Goal: Book appointment/travel/reservation

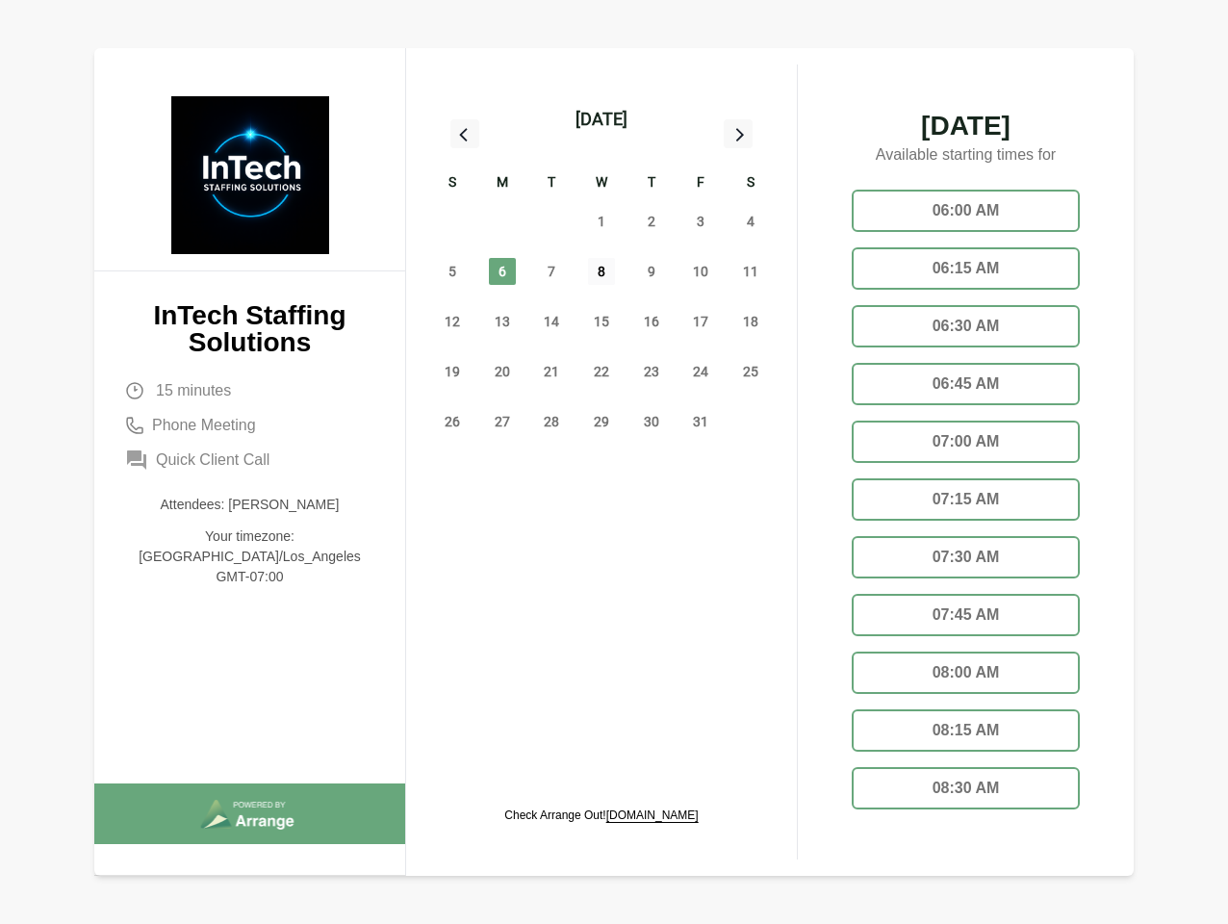
click at [601, 274] on span "8" at bounding box center [601, 271] width 27 height 27
click at [601, 119] on div "[DATE]" at bounding box center [601, 119] width 52 height 27
click at [452, 221] on div "28" at bounding box center [452, 221] width 50 height 50
click at [502, 221] on div "29" at bounding box center [502, 221] width 50 height 50
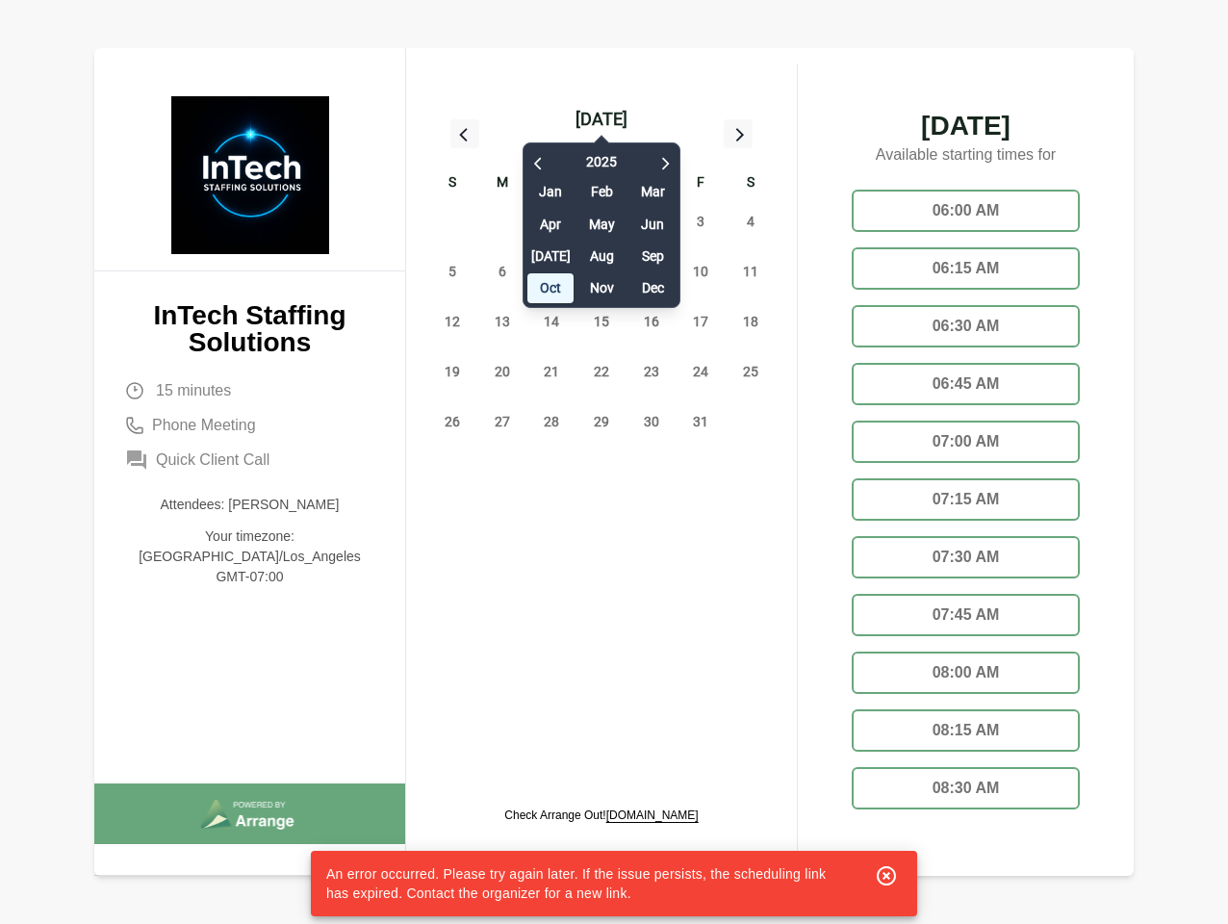
click at [551, 221] on div "[DATE] Feb Mar Apr May Jun [DATE] Aug Sep Oct Nov Dec" at bounding box center [602, 220] width 158 height 175
click at [601, 221] on div "[DATE] Feb Mar Apr May Jun [DATE] Aug Sep Oct Nov Dec" at bounding box center [602, 220] width 158 height 175
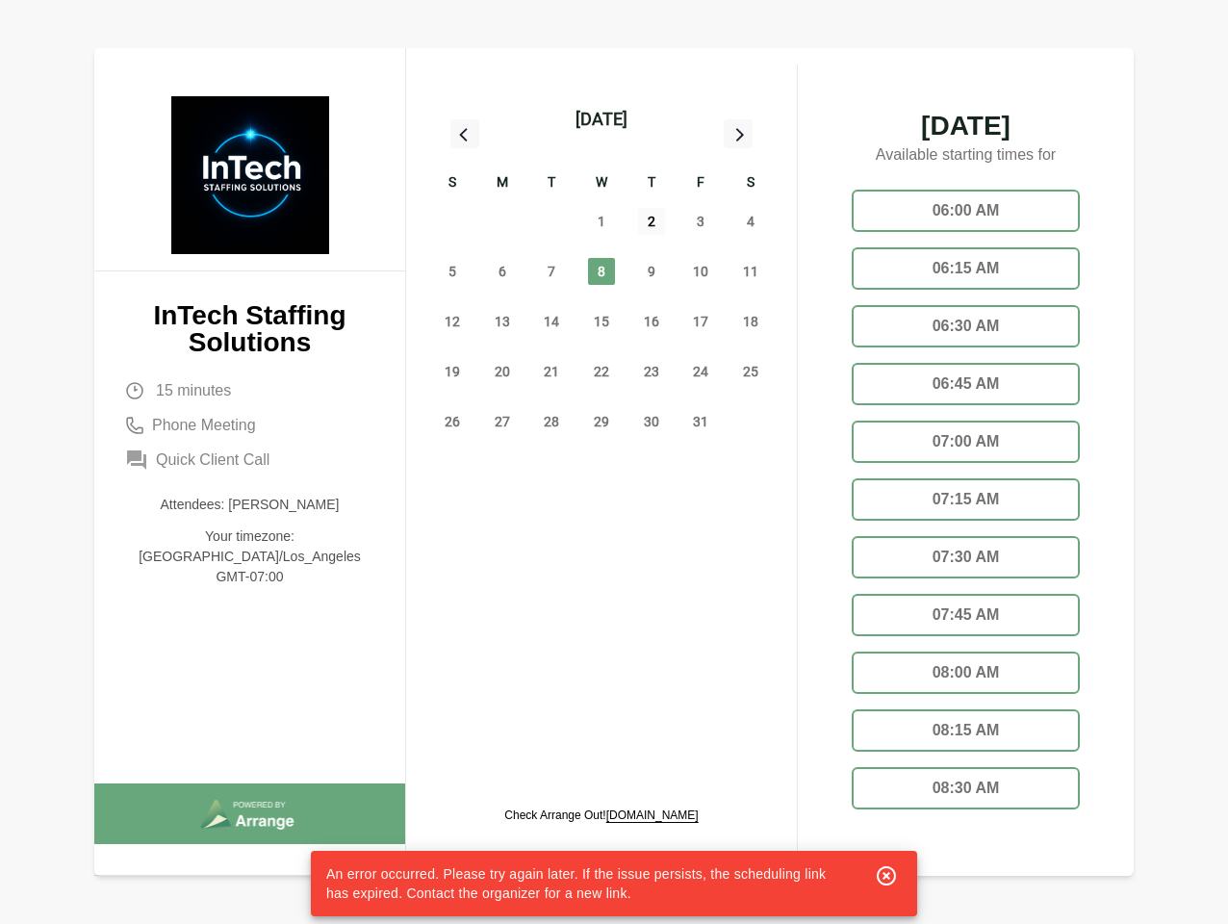
click at [652, 221] on span "2" at bounding box center [651, 221] width 27 height 27
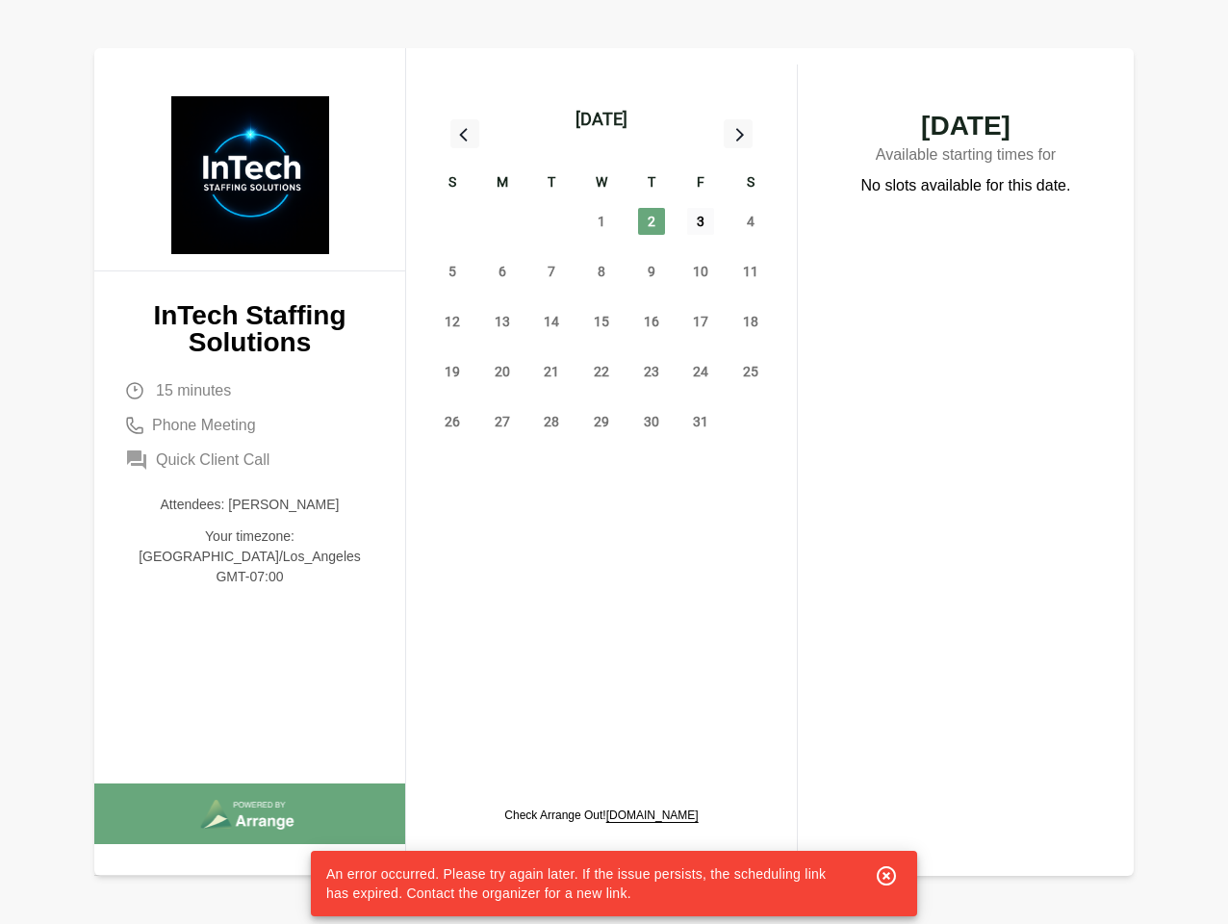
click at [701, 221] on span "3" at bounding box center [700, 221] width 27 height 27
click at [751, 221] on span "4" at bounding box center [750, 221] width 27 height 27
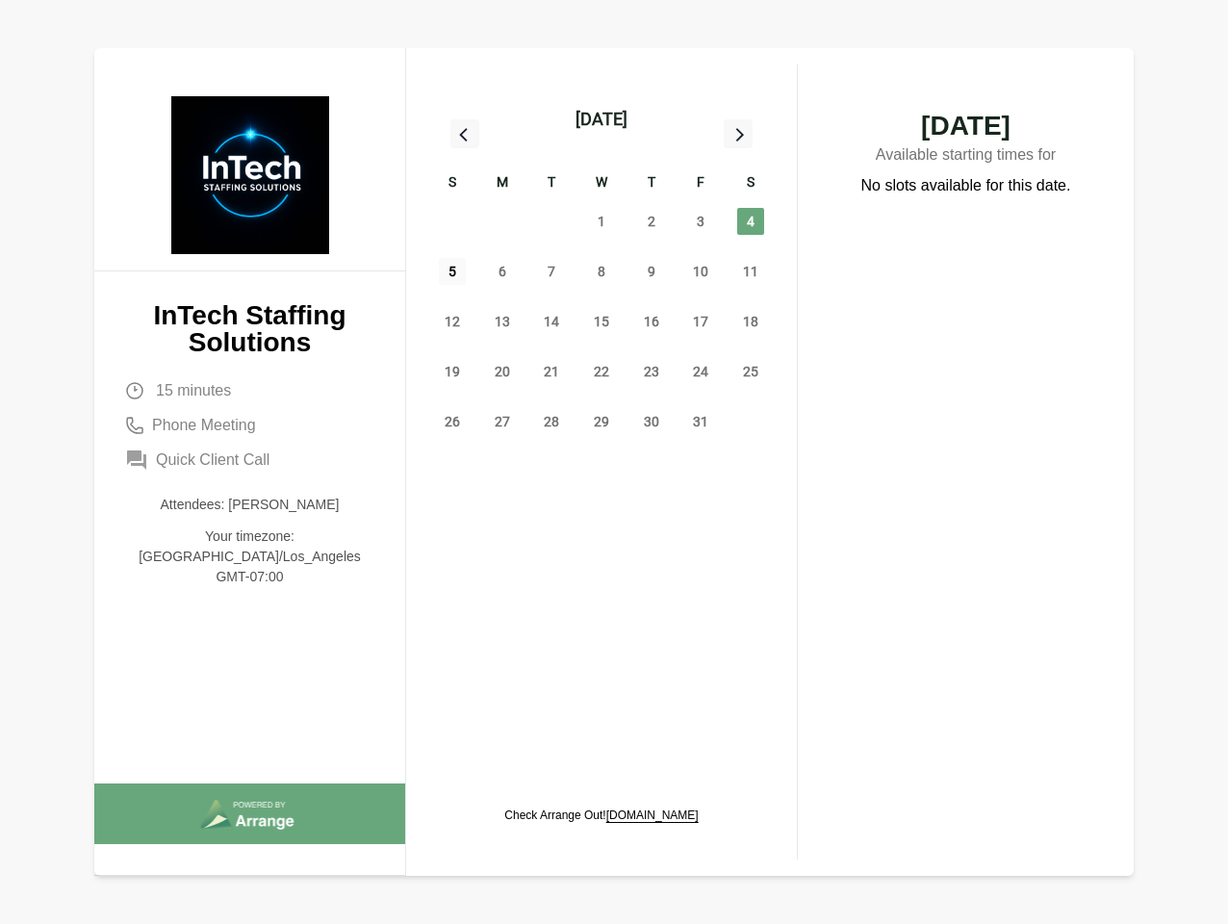
click at [452, 271] on span "5" at bounding box center [452, 271] width 27 height 27
